Goal: Task Accomplishment & Management: Use online tool/utility

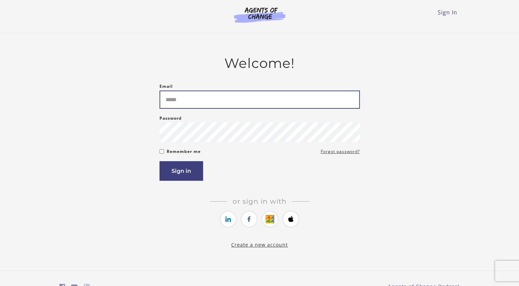
click at [187, 99] on input "Email" at bounding box center [259, 100] width 200 height 18
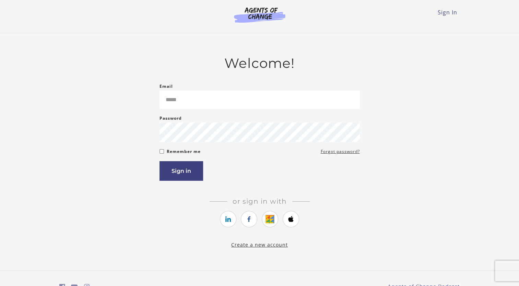
click at [453, 12] on link "Sign In" at bounding box center [448, 13] width 20 height 8
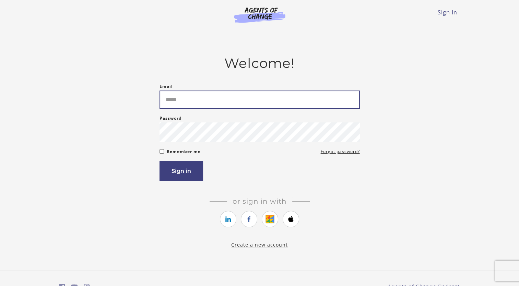
click at [228, 95] on input "Email" at bounding box center [259, 100] width 200 height 18
type input "**********"
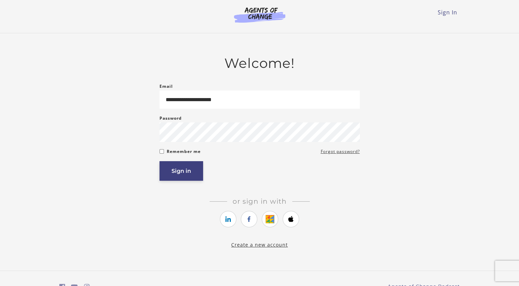
click at [164, 174] on button "Sign in" at bounding box center [181, 171] width 44 height 20
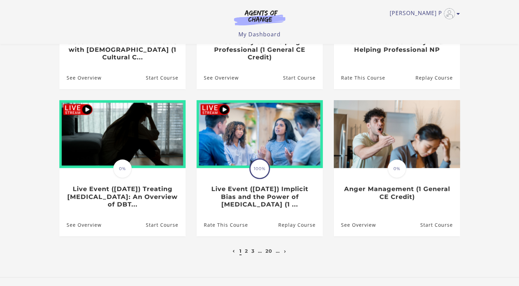
scroll to position [163, 0]
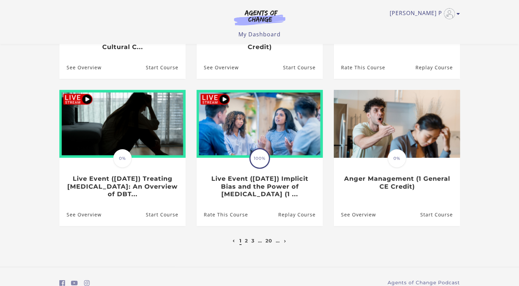
click at [158, 218] on link "Start Course" at bounding box center [165, 214] width 40 height 22
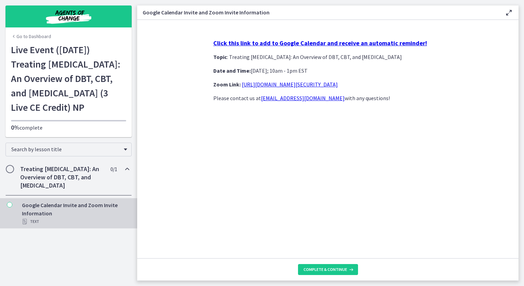
click at [298, 86] on link "[URL][DOMAIN_NAME][SECURITY_DATA]" at bounding box center [290, 84] width 96 height 7
